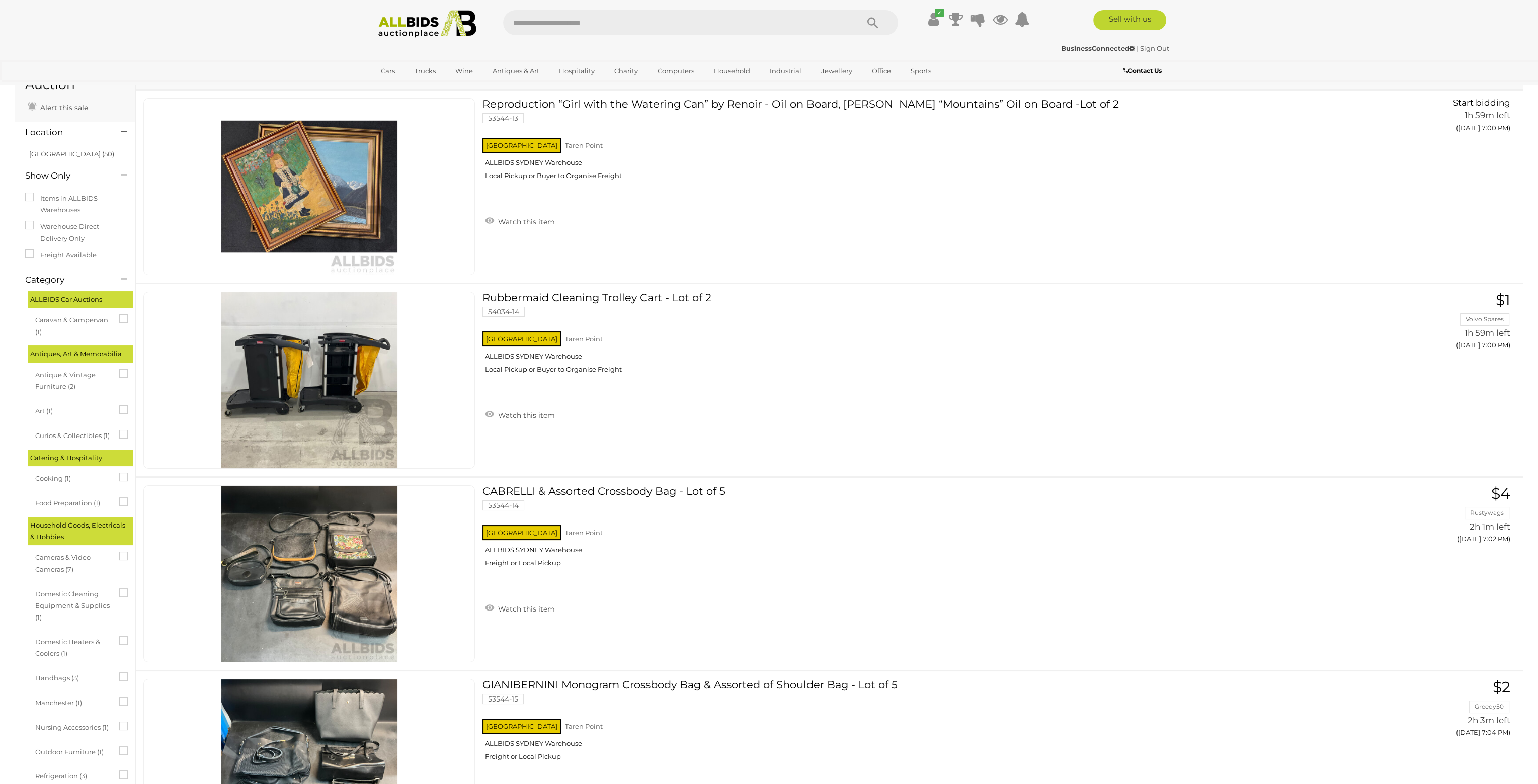
scroll to position [50, 0]
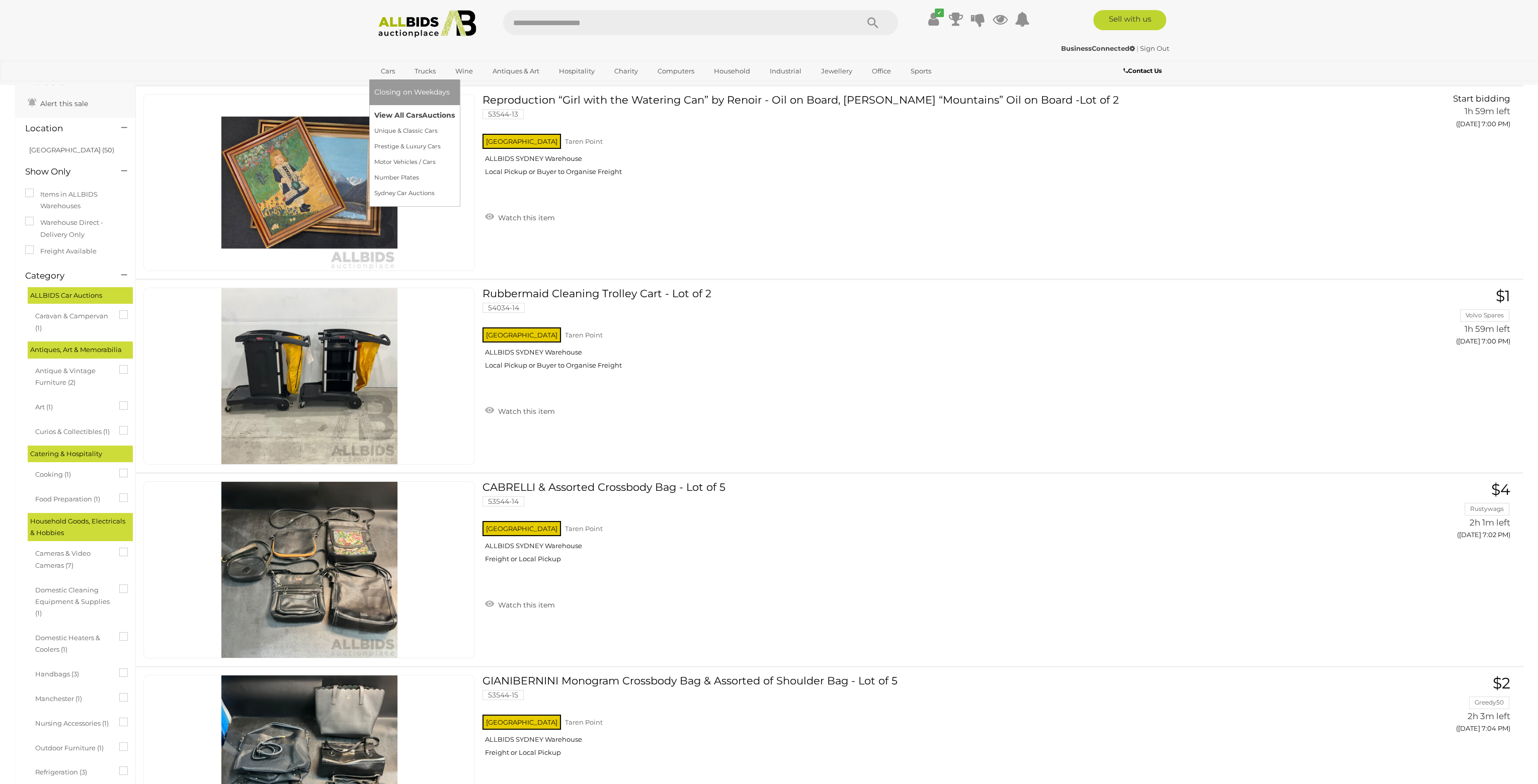
click at [414, 119] on link "View All Cars Auctions" at bounding box center [414, 115] width 80 height 16
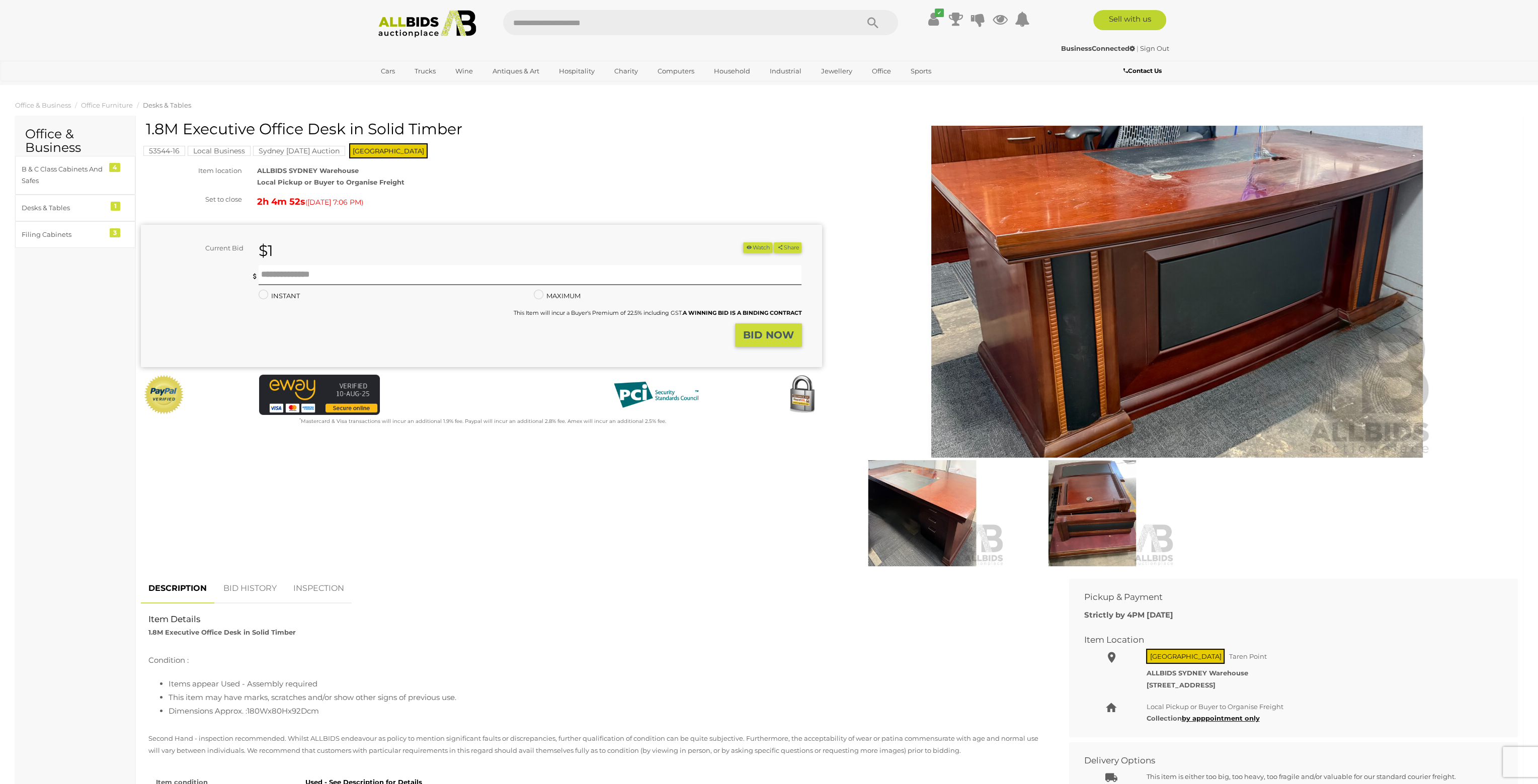
click at [1147, 442] on img at bounding box center [1178, 291] width 515 height 332
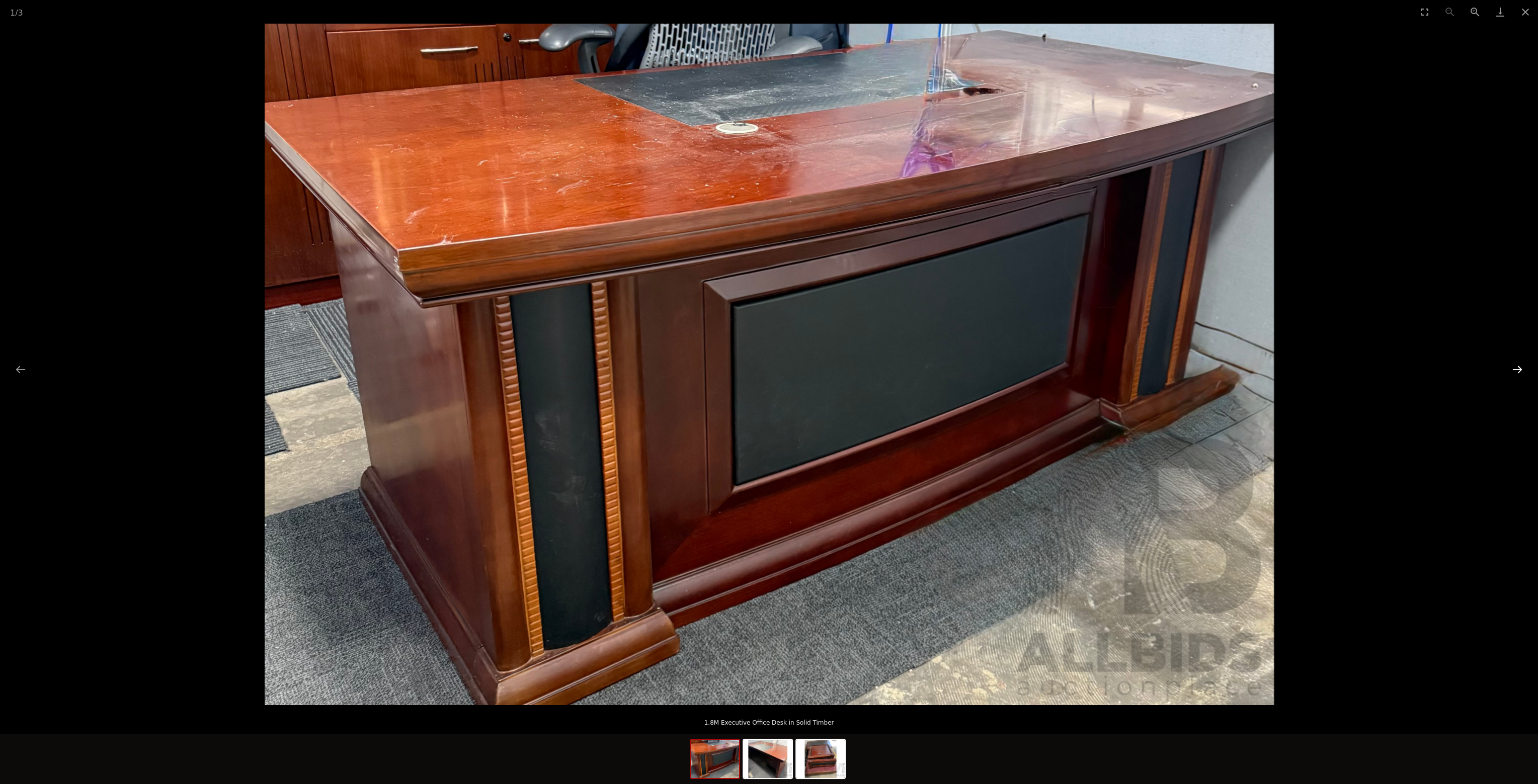
click at [1521, 370] on button "Next slide" at bounding box center [1517, 369] width 21 height 20
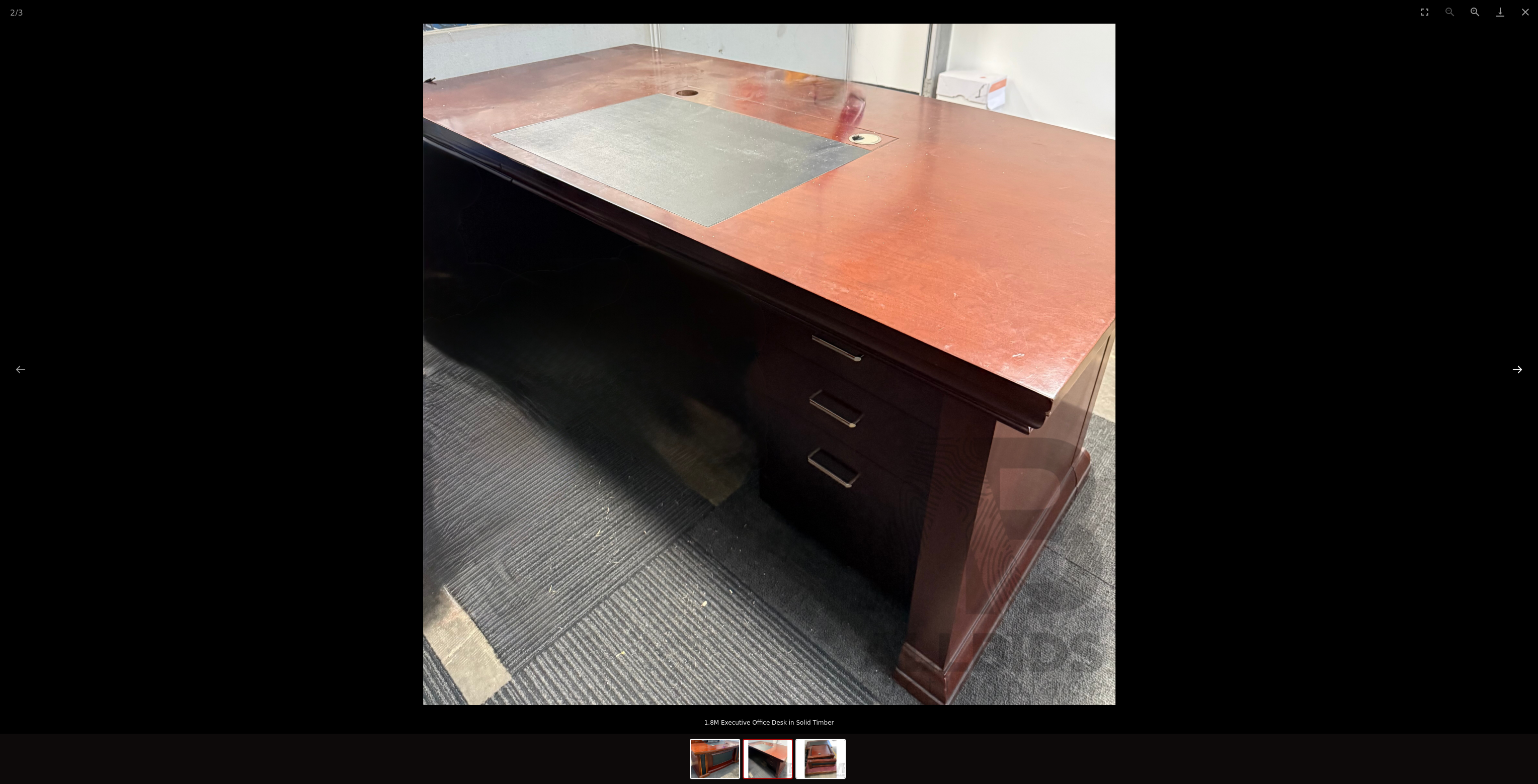
click at [1521, 370] on button "Next slide" at bounding box center [1517, 369] width 21 height 20
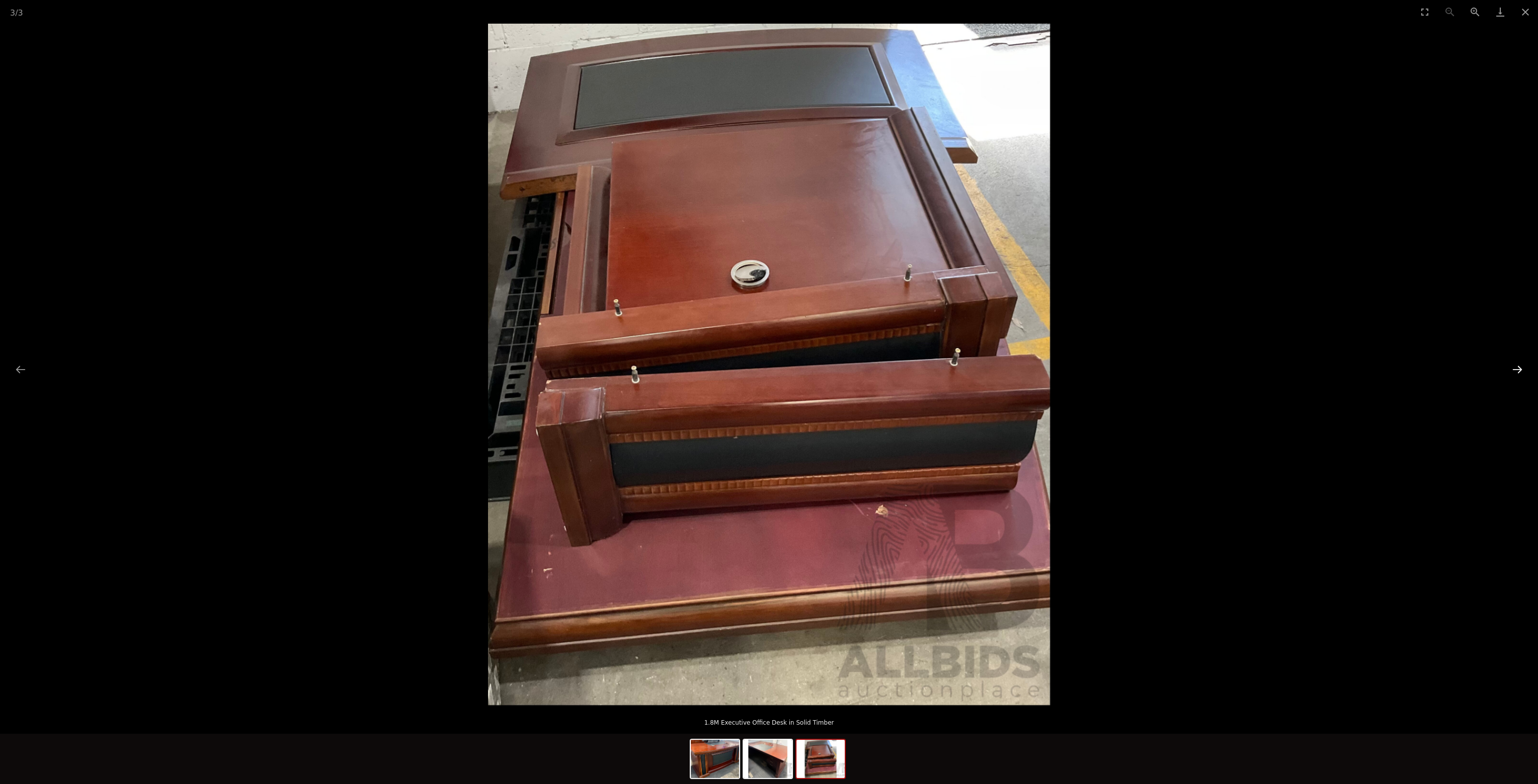
click at [1521, 370] on button "Next slide" at bounding box center [1517, 369] width 21 height 20
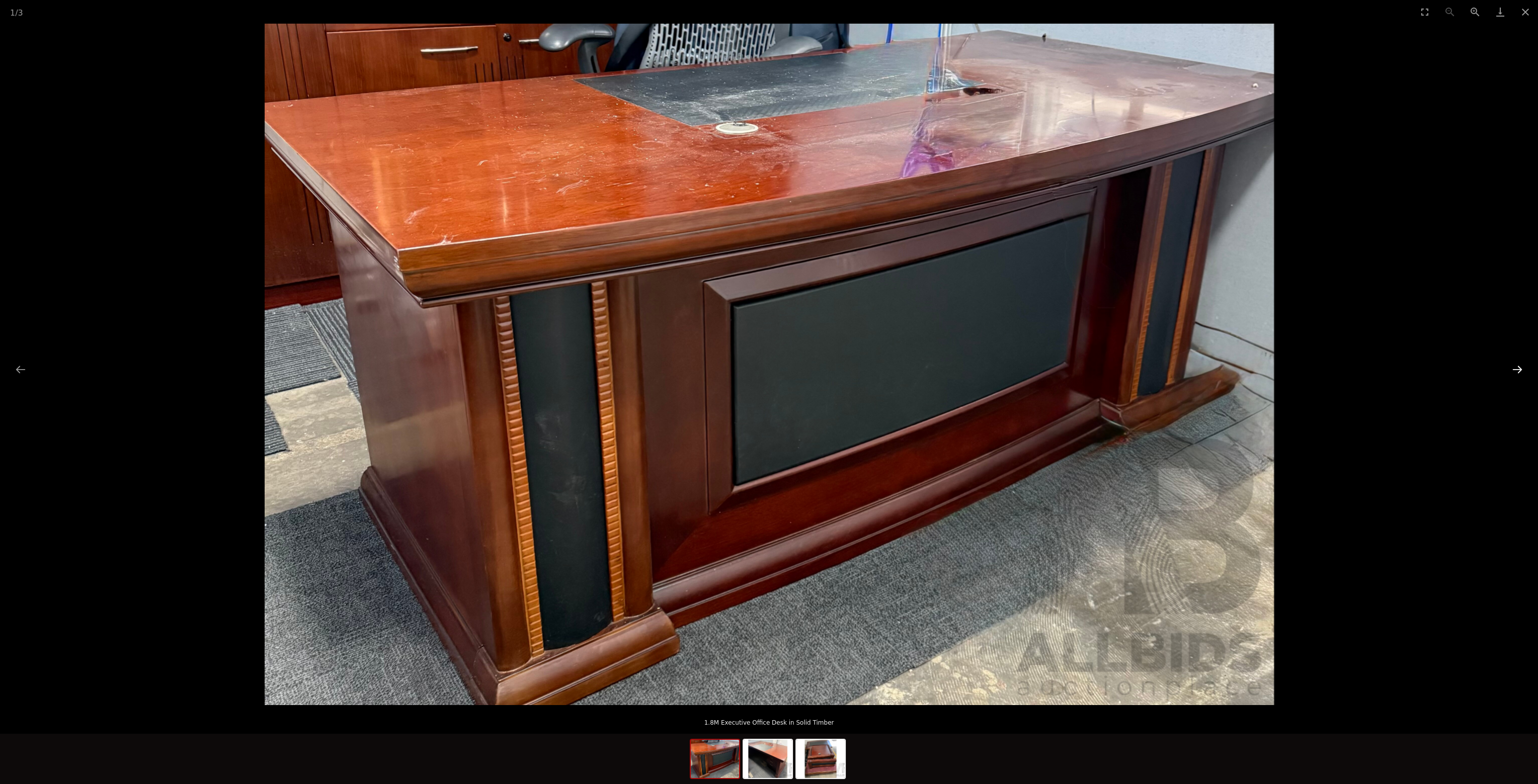
click at [1521, 370] on button "Next slide" at bounding box center [1517, 369] width 21 height 20
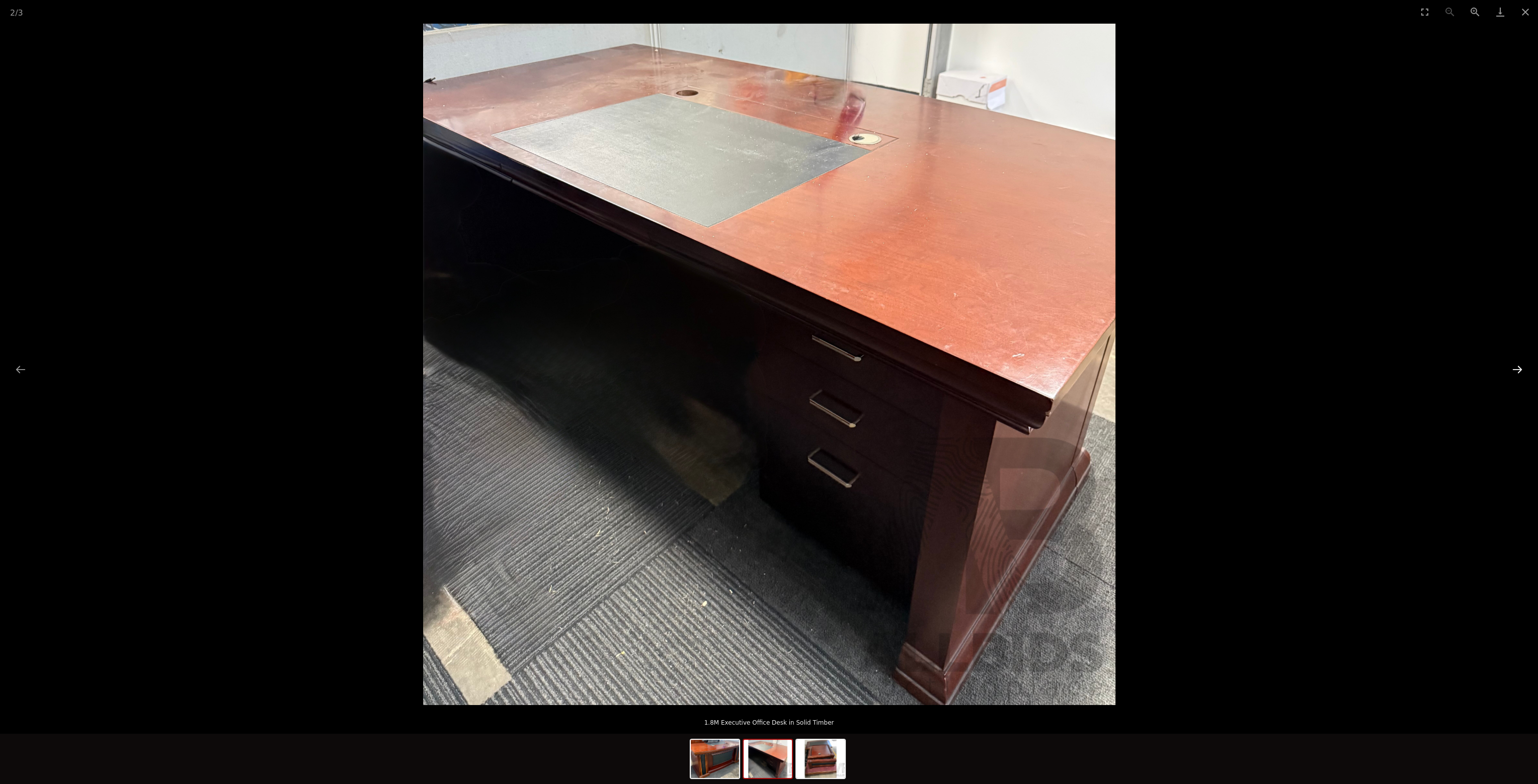
click at [1520, 370] on button "Next slide" at bounding box center [1517, 369] width 21 height 20
